Goal: Information Seeking & Learning: Learn about a topic

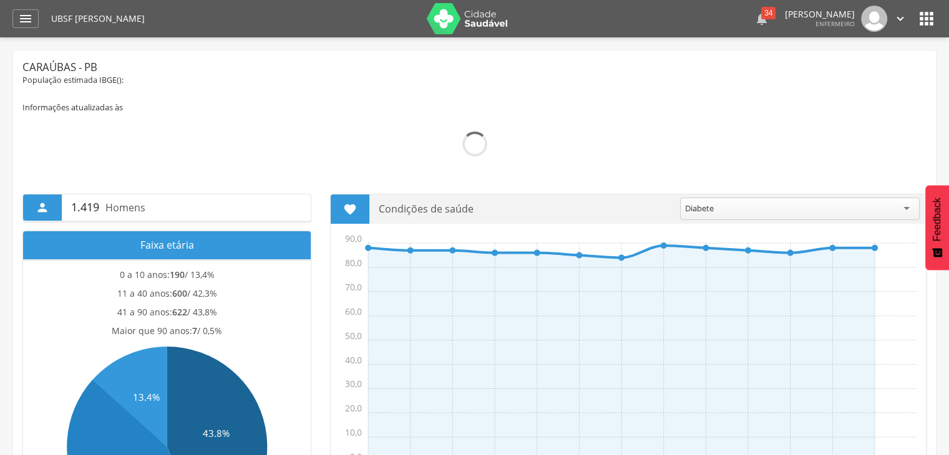
click at [754, 24] on icon "" at bounding box center [761, 18] width 15 height 15
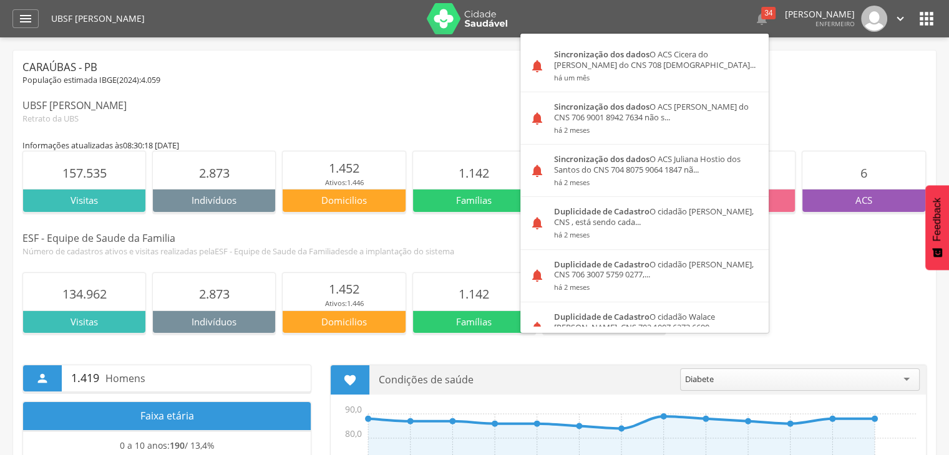
click at [804, 69] on div "Caraúbas - PB" at bounding box center [474, 67] width 904 height 15
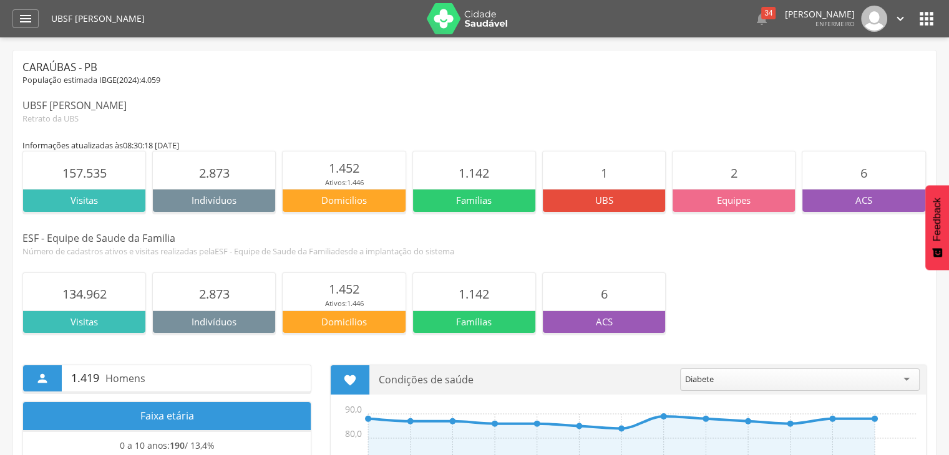
click at [659, 70] on div "Caraúbas - PB" at bounding box center [474, 67] width 904 height 15
click at [30, 23] on icon "" at bounding box center [25, 18] width 15 height 15
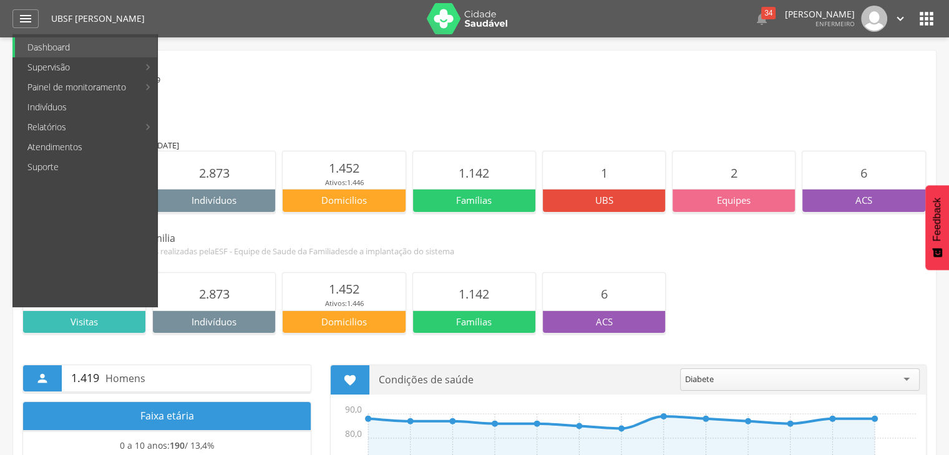
click at [542, 94] on div "Caraúbas - PB População estimada IBGE( 2024 ): 4.059 UBSF [PERSON_NAME] Retrato…" at bounding box center [474, 92] width 904 height 64
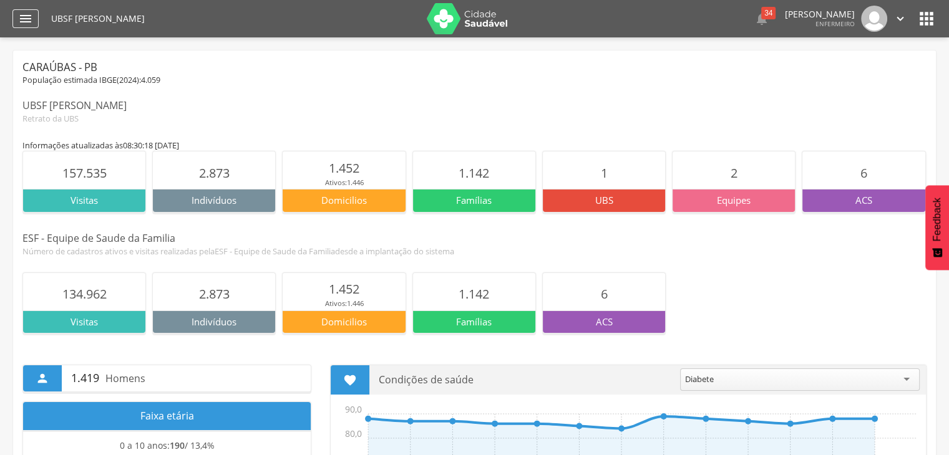
click at [31, 18] on icon "" at bounding box center [25, 18] width 15 height 15
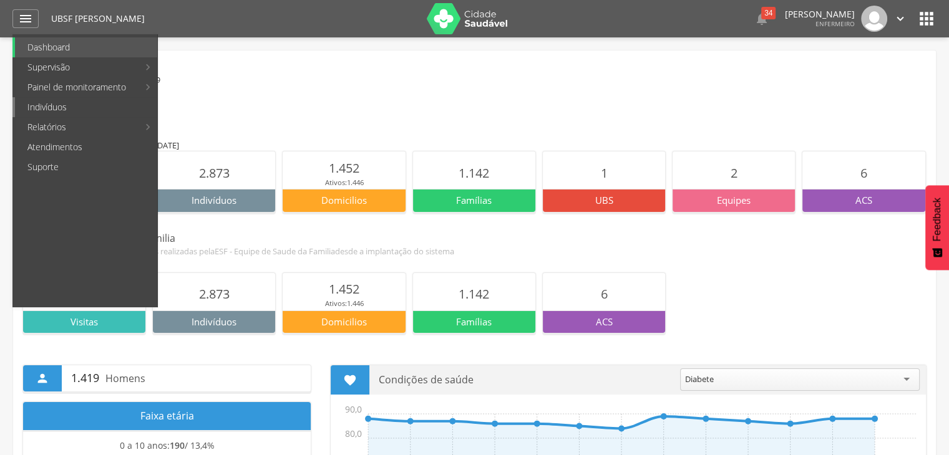
click at [59, 116] on link "Indivíduos" at bounding box center [86, 107] width 142 height 20
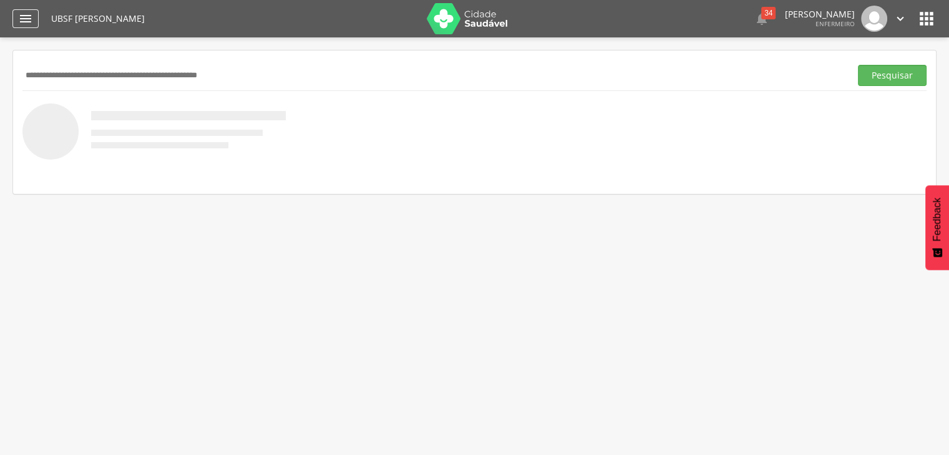
click at [25, 13] on icon "" at bounding box center [25, 18] width 15 height 15
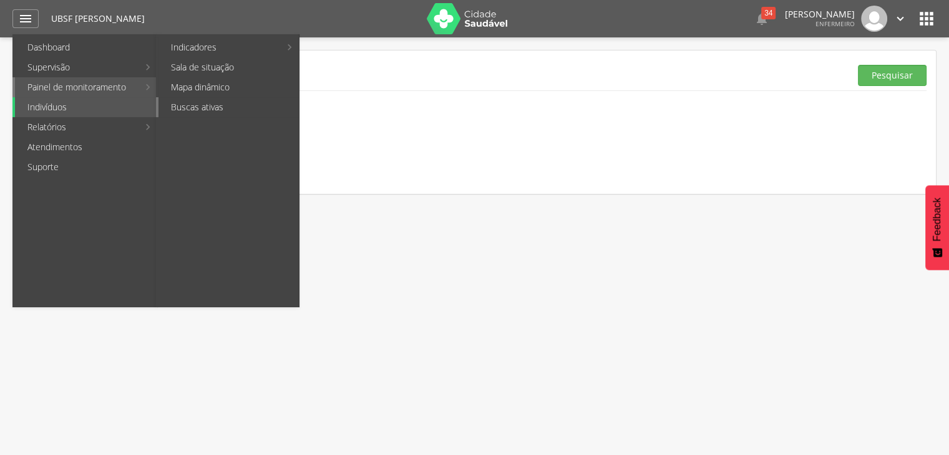
click at [205, 102] on link "Buscas ativas" at bounding box center [228, 107] width 140 height 20
type input "**********"
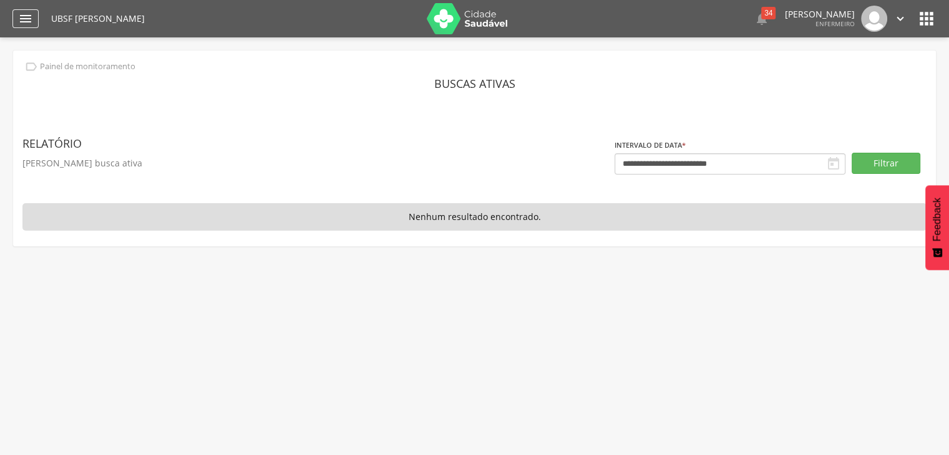
click at [26, 24] on icon "" at bounding box center [25, 18] width 15 height 15
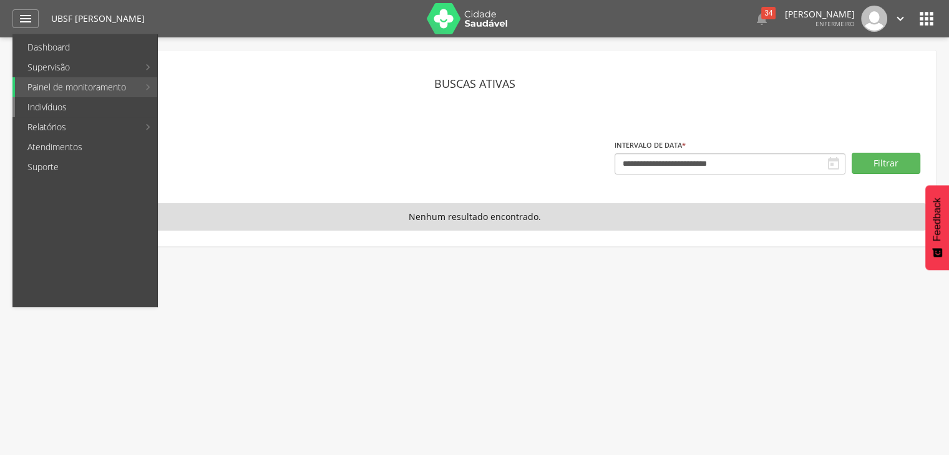
click at [46, 109] on link "Indivíduos" at bounding box center [86, 107] width 142 height 20
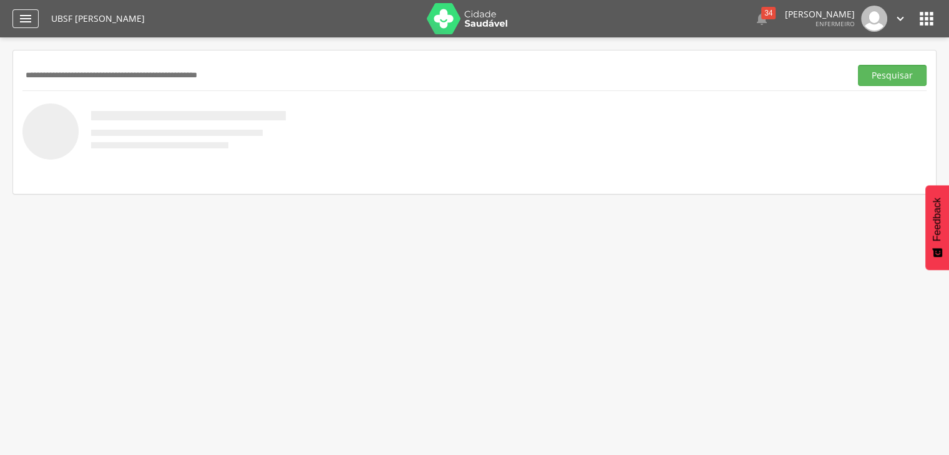
click at [15, 24] on div "" at bounding box center [25, 18] width 26 height 19
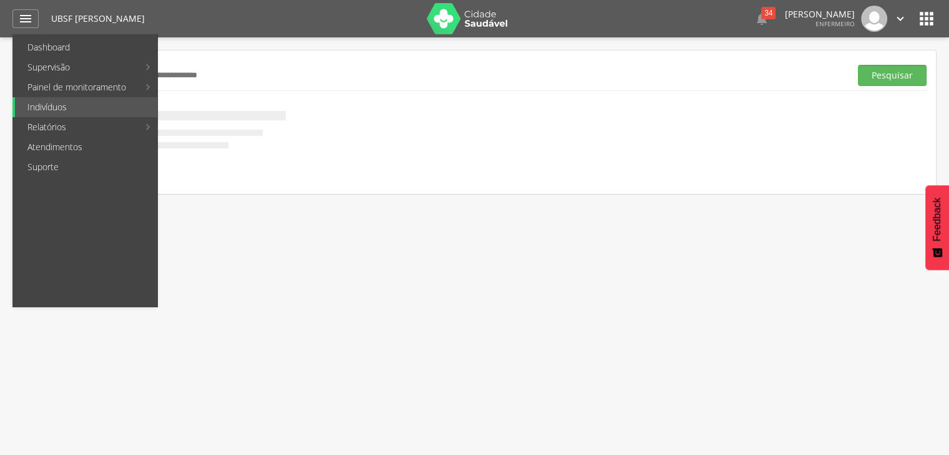
click at [420, 231] on div " Supervisão  Distritos  Ubs Coordenador: - Caraúbas / [GEOGRAPHIC_DATA] Inte…" at bounding box center [474, 264] width 949 height 455
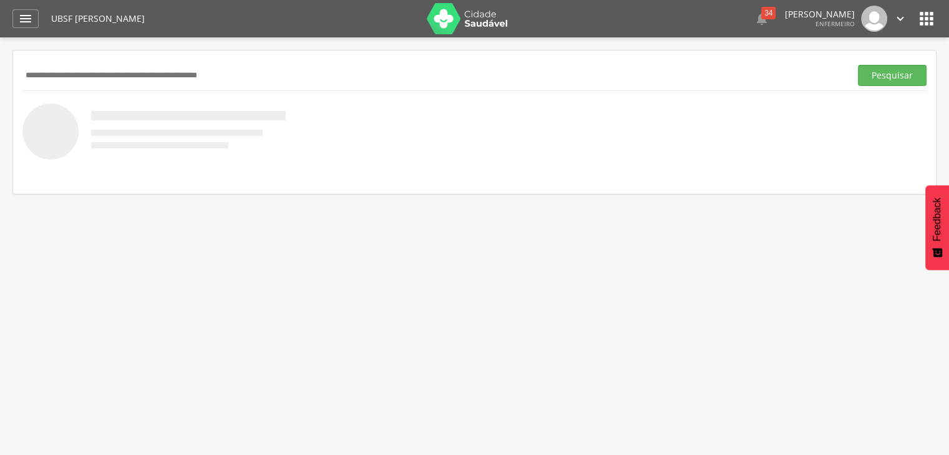
click at [926, 20] on icon "" at bounding box center [926, 19] width 20 height 20
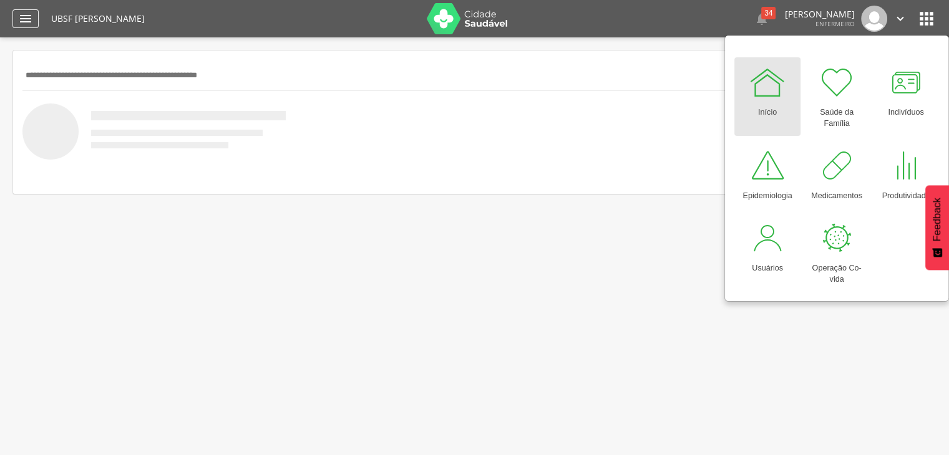
click at [25, 24] on icon "" at bounding box center [25, 18] width 15 height 15
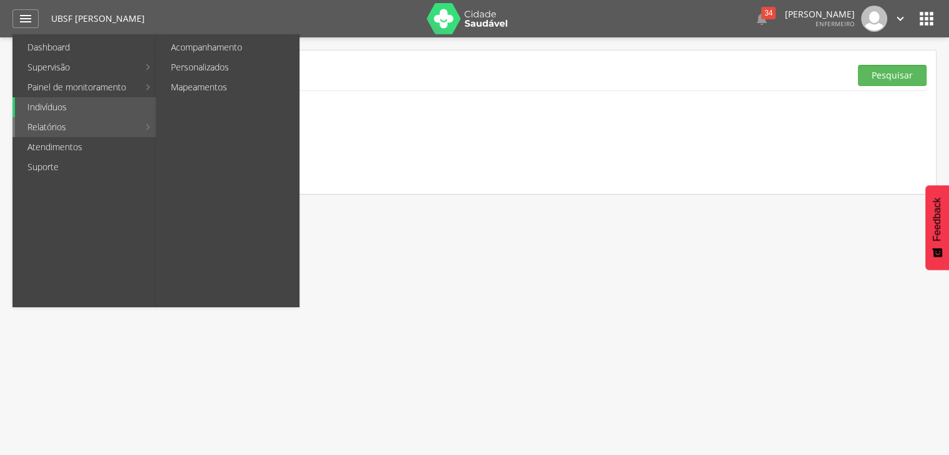
click at [80, 135] on link "Relatórios" at bounding box center [77, 127] width 124 height 20
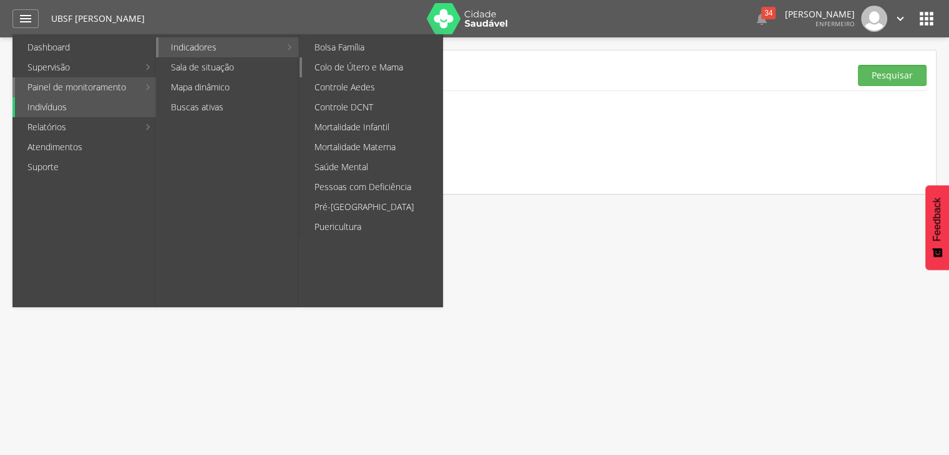
click at [381, 58] on link "Colo de Útero e Mama" at bounding box center [372, 67] width 140 height 20
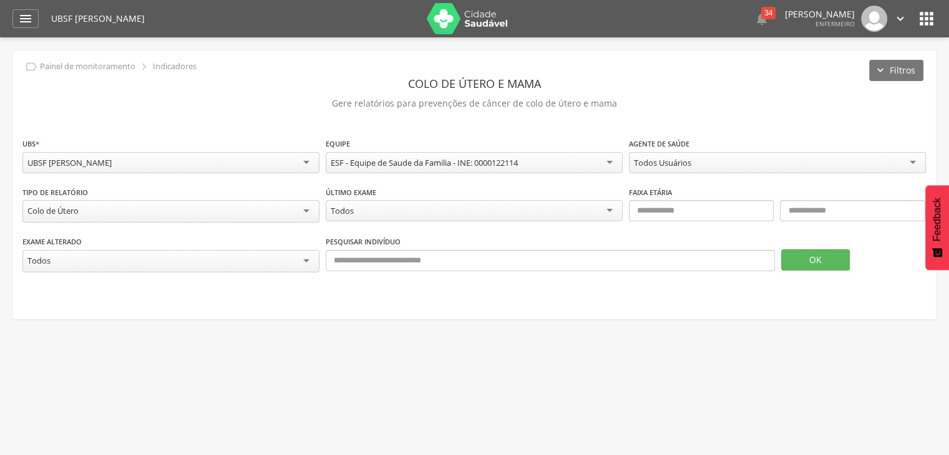
click at [119, 255] on div "Todos" at bounding box center [170, 261] width 297 height 22
click at [507, 282] on div "**********" at bounding box center [474, 185] width 923 height 268
click at [407, 213] on div "Todos" at bounding box center [474, 210] width 297 height 21
drag, startPoint x: 460, startPoint y: 208, endPoint x: 461, endPoint y: 223, distance: 15.0
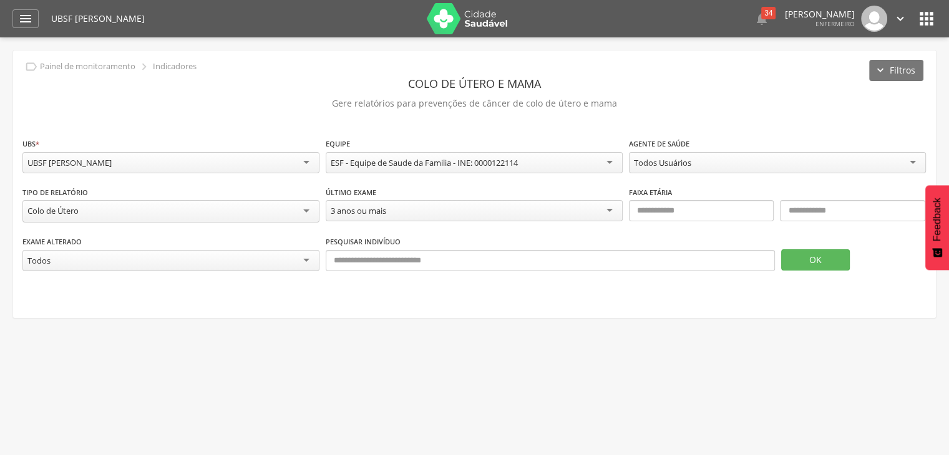
click at [461, 208] on div "3 anos ou mais" at bounding box center [474, 210] width 297 height 21
click at [717, 202] on input "text" at bounding box center [701, 210] width 145 height 21
type input "**"
click at [835, 213] on input "text" at bounding box center [852, 210] width 145 height 21
type input "**"
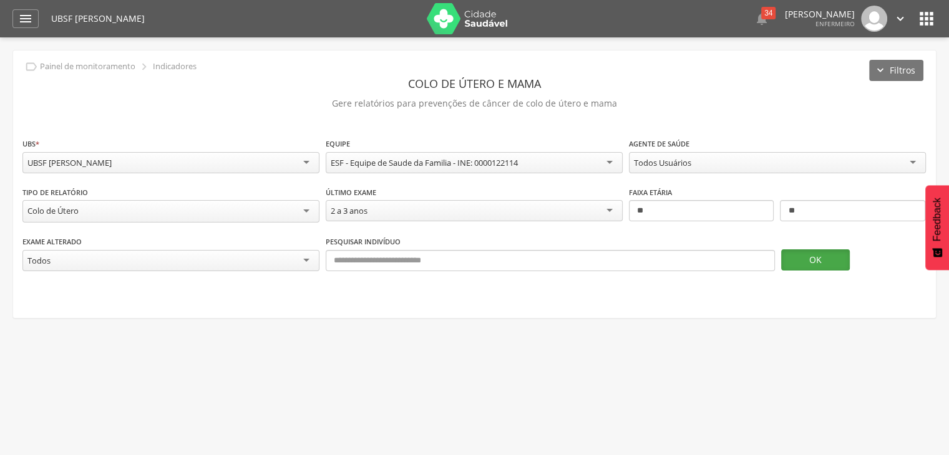
click at [821, 255] on button "OK" at bounding box center [815, 260] width 69 height 21
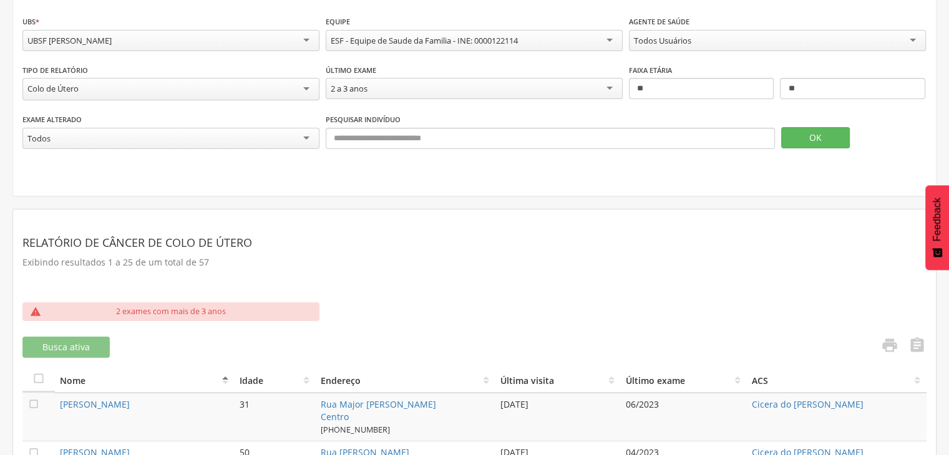
scroll to position [100, 0]
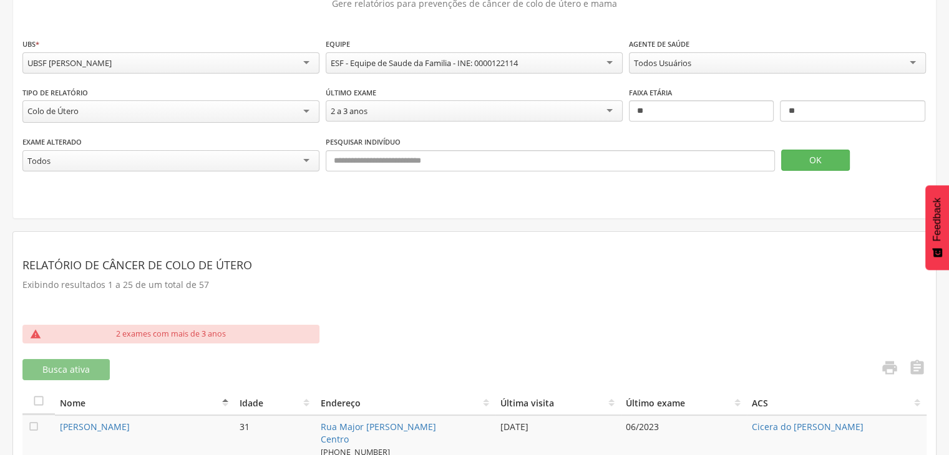
click at [298, 158] on div "Todos" at bounding box center [170, 160] width 297 height 21
click at [298, 158] on div "Todos" at bounding box center [170, 161] width 297 height 22
click at [304, 170] on div "Todos Todos Sim Não" at bounding box center [170, 163] width 297 height 26
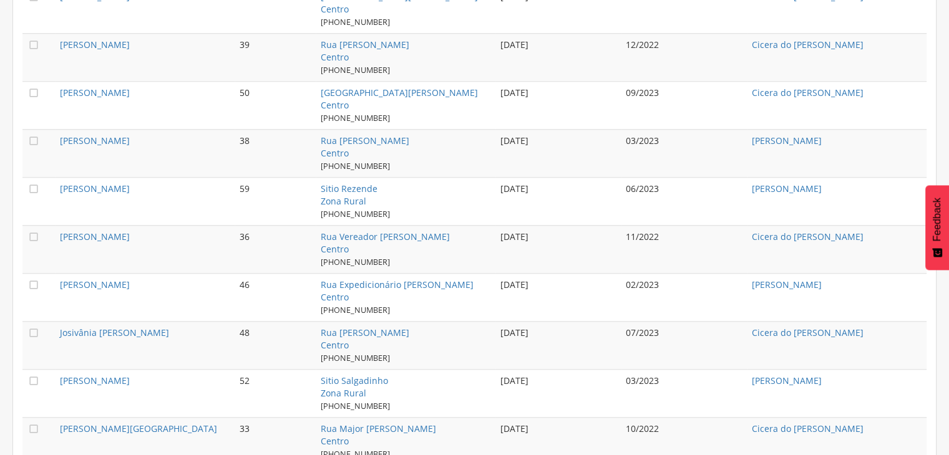
scroll to position [1348, 0]
